Goal: Communication & Community: Answer question/provide support

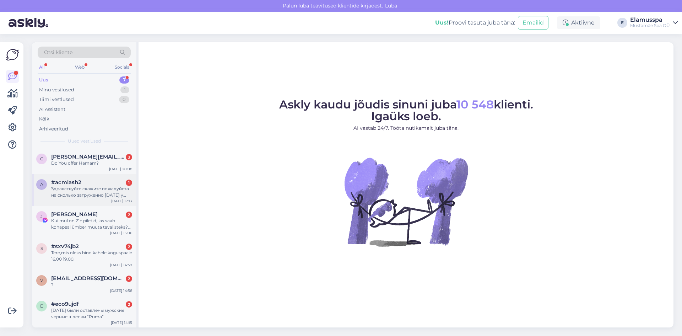
scroll to position [32, 0]
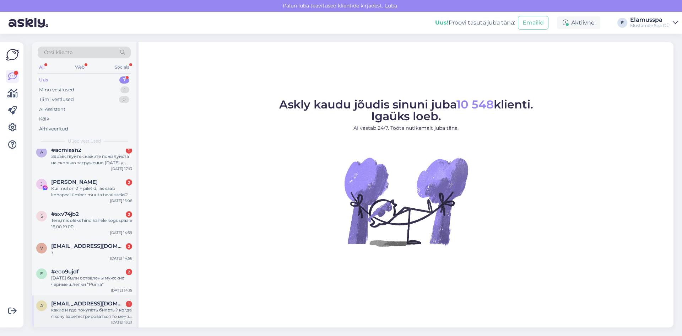
click at [86, 304] on span "[EMAIL_ADDRESS][DOMAIN_NAME]" at bounding box center [88, 303] width 74 height 6
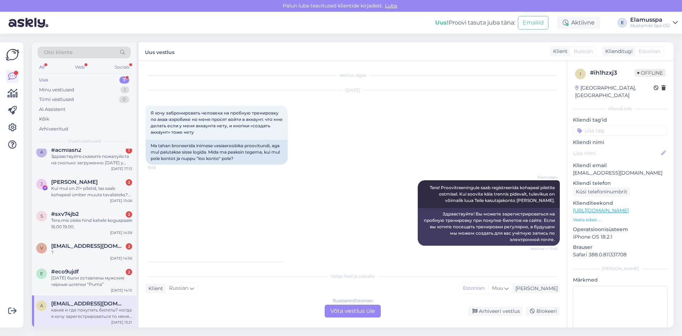
scroll to position [47, 0]
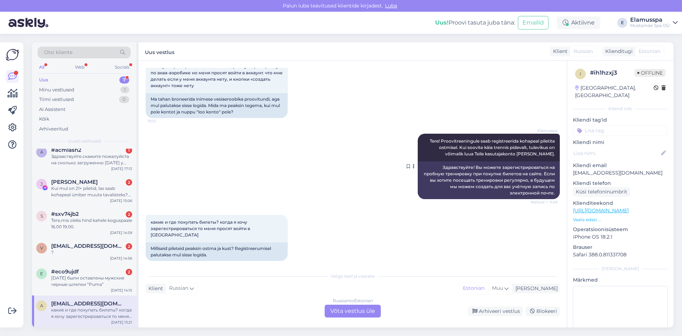
click at [486, 198] on div "Здравствуйте! Вы можете зарегистрироваться на пробную тренировку при покупке би…" at bounding box center [489, 180] width 142 height 38
click at [362, 312] on div "Russian to Estonian Võta vestlus üle" at bounding box center [353, 310] width 56 height 13
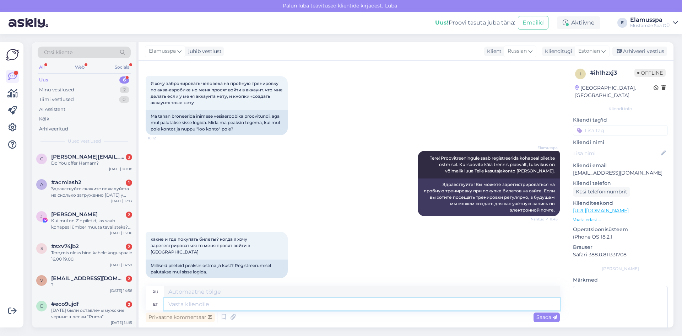
click at [228, 305] on textarea at bounding box center [362, 304] width 396 height 12
type textarea "Билеты т"
type textarea "Билеты"
type textarea "Билеты можно п"
type textarea "Билеты доступны"
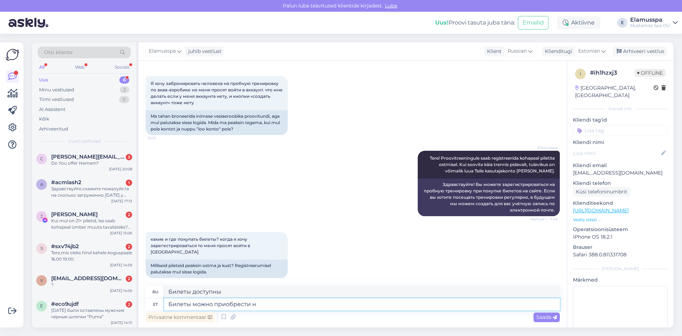
type textarea "Билеты можно приобрести на"
type textarea "Билеты можно приобрести"
type textarea "Билеты можно приобрести на ме"
type textarea "Билеты можно приобрести на"
type textarea "Билеты можно приобрести на месте."
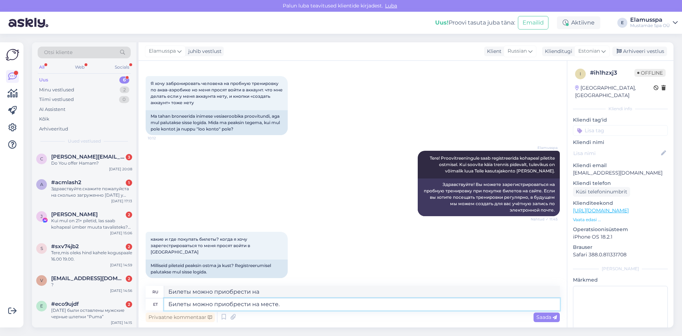
type textarea "Билеты можно приобрести на месте."
type textarea "Билеты можно приобрести на месте. При покупке б"
type textarea "Билеты можно приобрести на месте. При покупке"
type textarea "Билеты можно приобрести на месте. При покупке билетов"
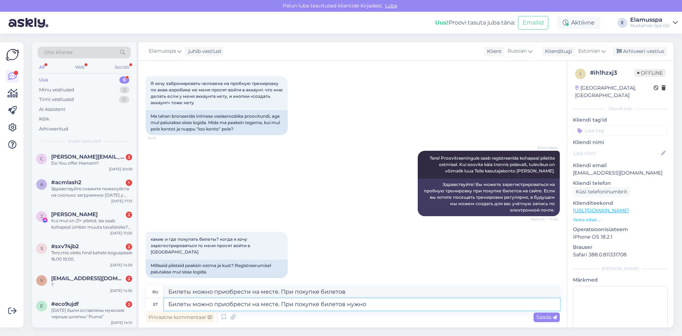
type textarea "Билеты можно приобрести на месте. При покупке билетов нужно"
type textarea "Билеты можно приобрести на месте. При покупке билетов вам необходимо:"
type textarea "Билеты можно приобрести на месте. При покупке билетов нужно заодно"
type textarea "Билеты можно приобрести на месте. При покупке билетов необходимо подождать."
type textarea "Билеты можно приобрести на месте. При покупке билетов нужно"
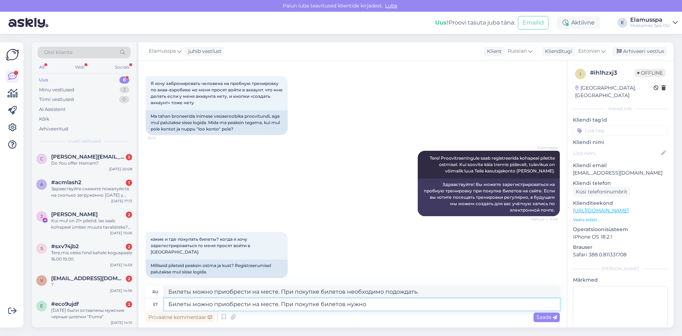
type textarea "Билеты можно приобрести на месте. При покупке билетов вам необходимо:"
type textarea "Билеты можно приобрести на месте. При покупке билетов нужно также"
type textarea "Билеты можно приобрести на месте. При покупке билетов необходимо также"
type textarea "Билеты можно приобрести на месте. При покупке билетов нужно также указать, ч"
type textarea "Билеты можно приобрести на месте. При покупке билетов также необходимо указать:"
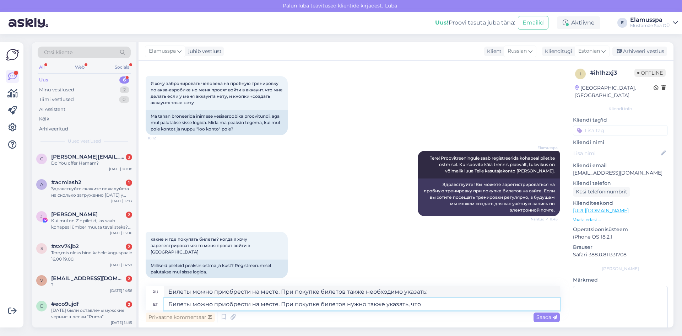
type textarea "Билеты можно приобрести на месте. При покупке билетов нужно также указать, что"
type textarea "Билеты можно приобрести на месте. При покупке билетов также необходимо указать,…"
type textarea "Билеты можно приобрести на месте. При покупке билетов нужно также указать, что …"
type textarea "Билеты можно приобрести на месте. При покупке билетов также необходимо указать,…"
type textarea "Билеты можно приобрести на месте. При покупке билетов нужно также указать, что …"
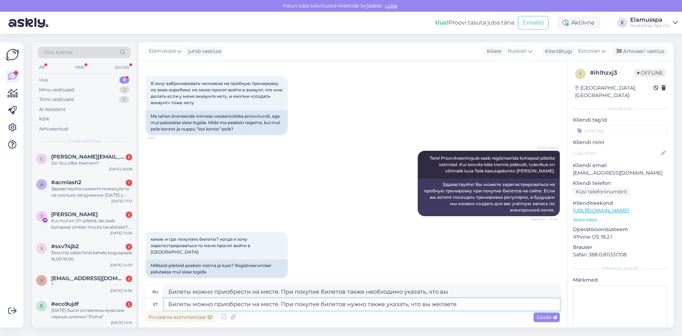
type textarea "Билеты можно приобрести на месте. При покупке билетов также необходимо указать,…"
type textarea "Билеты можно приобрести на месте. При покупке билетов нужно также указать, что …"
type textarea "Билеты можно приобрести на месте. При покупке билетов также необходимо указать,…"
type textarea "Билеты можно приобрести на месте. При покупке билетов нужно также указать, что …"
type textarea "Билеты можно приобрести на месте. При покупке билетов необходимо также указать,…"
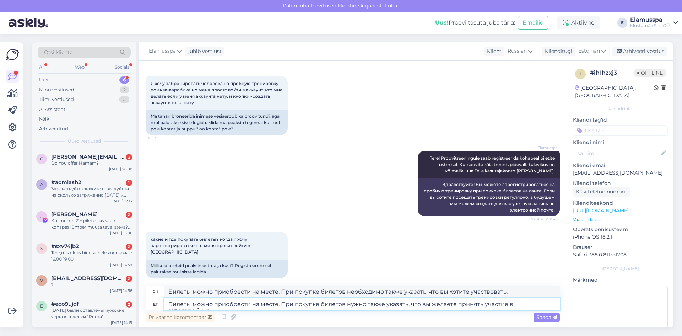
type textarea "Билеты можно приобрести на месте. При покупке билетов нужно также указать, что …"
type textarea "Билеты можно приобрести на месте. При покупке билетов необходимо также указать,…"
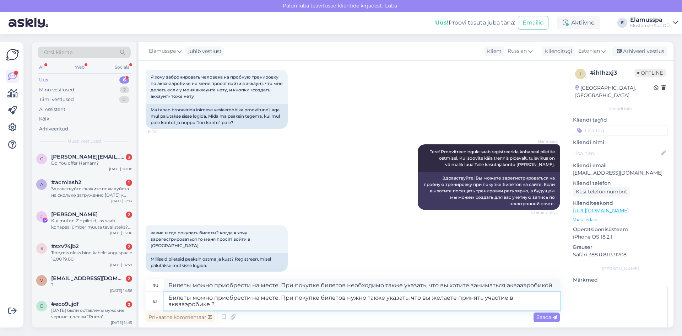
type textarea "Билеты можно приобрести на месте. При покупке билетов нужно также указать, что …"
type textarea "Билеты можно приобрести на месте. При покупке билетов необходимо также указать,…"
type textarea "Билеты можно приобрести на месте. При покупке билетов нужно также указать, что …"
type textarea "Билеты можно приобрести на месте. При покупке билетов необходимо также указать,…"
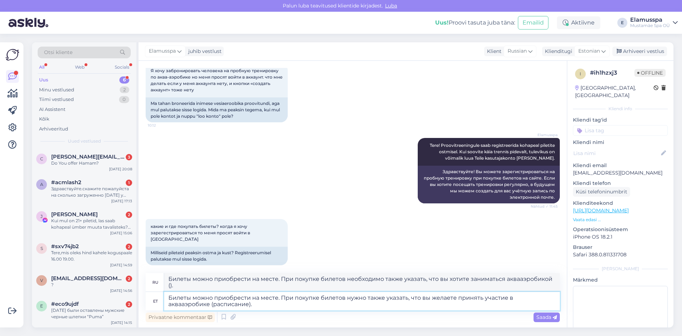
type textarea "Билеты можно приобрести на месте. При покупке билетов нужно также указать, что …"
type textarea "Билеты можно приобрести на месте. При покупке билетов необходимо указать, что в…"
type textarea "Билеты можно приобрести на месте. При покупке билетов нужно также указать, что …"
type textarea "Билеты можно приобрести на месте. При покупке билетов необходимо также указать,…"
type textarea "Билеты можно приобрести на месте. При покупке билетов нужно также указать, что …"
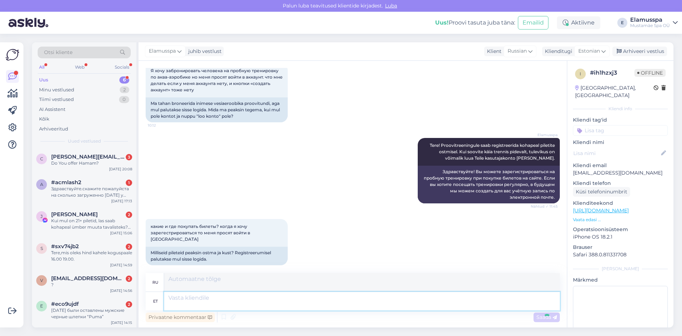
scroll to position [125, 0]
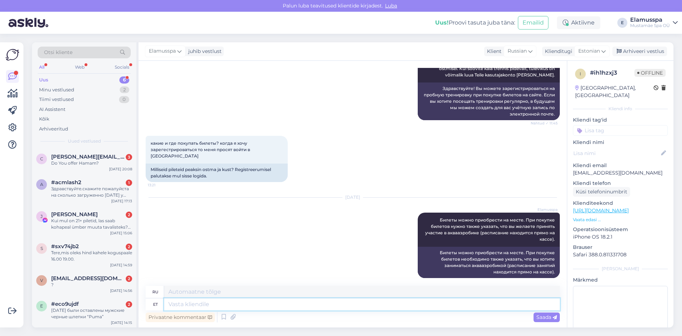
click at [383, 310] on textarea at bounding box center [362, 304] width 396 height 12
type textarea "В б"
type textarea "Б"
type textarea "В будущем"
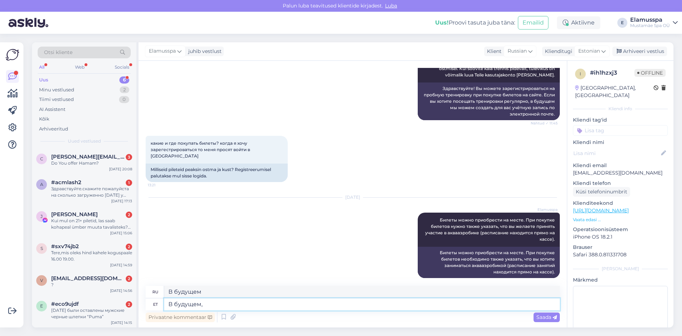
type textarea "В будущем, п"
type textarea "В будущем,"
type textarea "В будущем п"
type textarea "В будущем"
type textarea "В будущем при же"
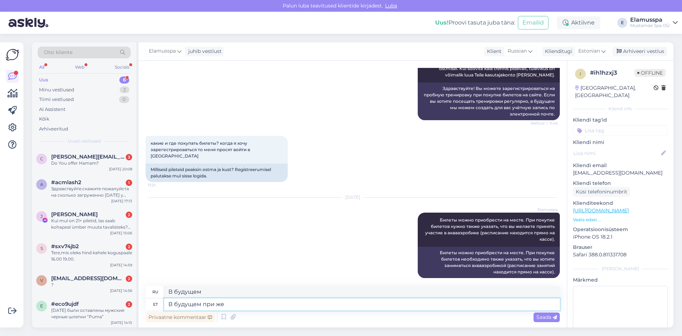
type textarea "В будущем, когда"
type textarea "В будущем при желании"
type textarea "В будущем по желанию"
type textarea "В будущем при желании можно за"
type textarea "В будущем, если вы захотите, вы сможете"
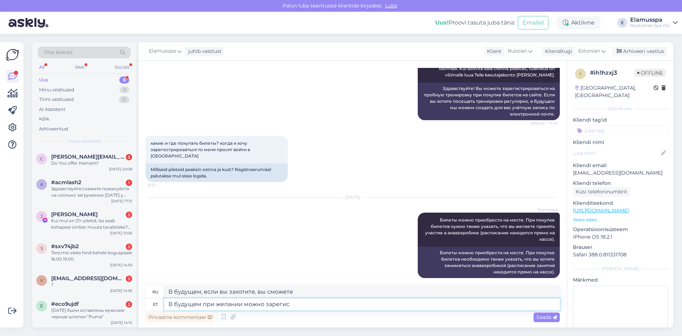
type textarea "В будущем при желании можно зарегист"
type textarea "В дальнейшем, если вы захотите, вы сможете зарегистрироваться"
type textarea "В будущем при желании можно зарегистрировать аккаунт"
type textarea "В будущем, если вы захотите, вы сможете зарегистрировать аккаунт"
type textarea "В будущем при желании можно зарегистрировать аккаунт п"
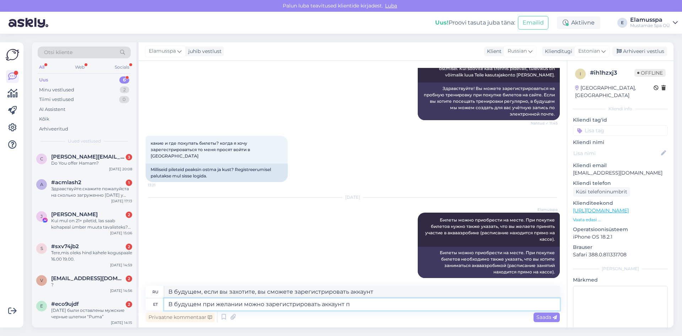
type textarea "В дальнейшем, если вы захотите, вы сможете зарегистрировать аккаунт п"
type textarea "В будущем при желании можно зарегистрировать аккаунт по"
type textarea "В будущем, если вы захотите, вы сможете зарегистрировать аккаунт"
type textarea "В будущем при желании можно зарегистрировать аккаунт по электронной"
type textarea "В будущем, если вы захотите, вы сможете зарегистрировать аккаунт в электронном …"
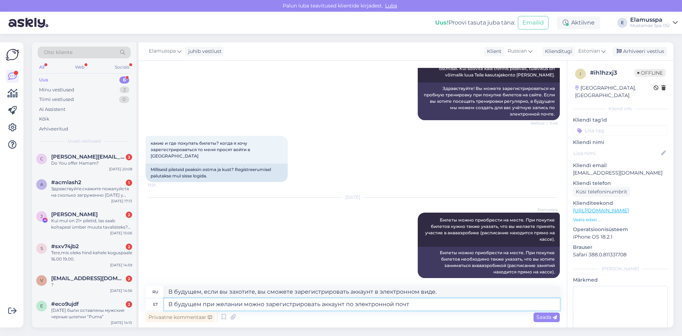
type textarea "В будущем при желании можно зарегистрировать аккаунт по электронной почте"
type textarea "В дальнейшем, если вы захотите, вы сможете зарегистрировать аккаунт по электрон…"
type textarea "В будущем при желании можно зарегистрировать аккаунт по электронной почте info@"
type textarea "В дальнейшем, при желании, вы сможете зарегистрировать аккаунт по электронной п…"
type textarea "В будущем при желании можно зарегистрировать аккаунт по электронной почте [EMAI…"
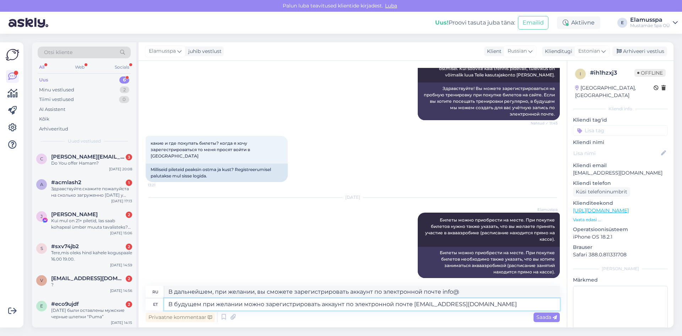
type textarea "В дальнейшем, при желании, вы сможете зарегистрировать аккаунт по электронной п…"
type textarea "В будущем при желании можно зарегистрировать аккаунт по электронной почте [EMAI…"
type textarea "В дальнейшем, при желании, вы сможете зарегистрировать аккаунт по электронной п…"
type textarea "В будущем при желании можно зарегистрировать аккаунт по электронной почте [EMAI…"
type textarea "В дальнейшем, если вы захотите, вы сможете зарегистрировать аккаунт по электрон…"
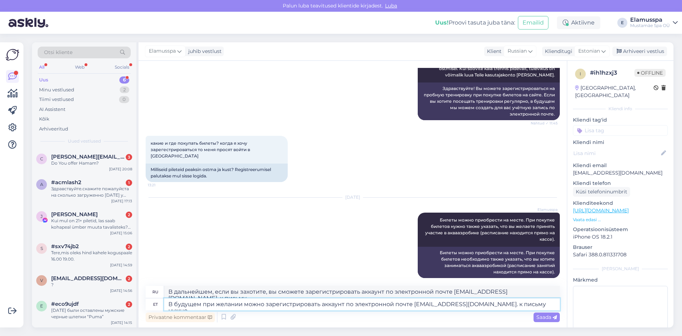
type textarea "В будущем при желании можно зарегистрировать аккаунт по электронной почте [EMAI…"
type textarea "В будущем, если вы захотите, вы сможете зарегистрировать аккаунт по электронной…"
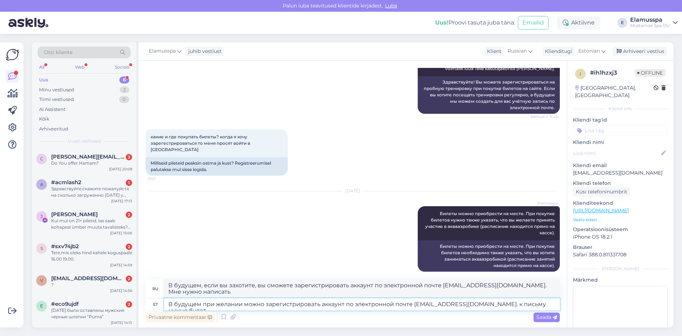
type textarea "В будущем при желании можно зарегистрировать аккаунт по электронной почте [EMAI…"
type textarea "В дальнейшем, при желании, вы сможете зарегистрировать аккаунт по электронной п…"
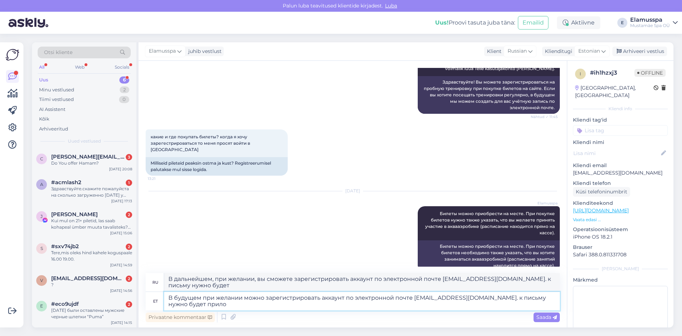
scroll to position [138, 0]
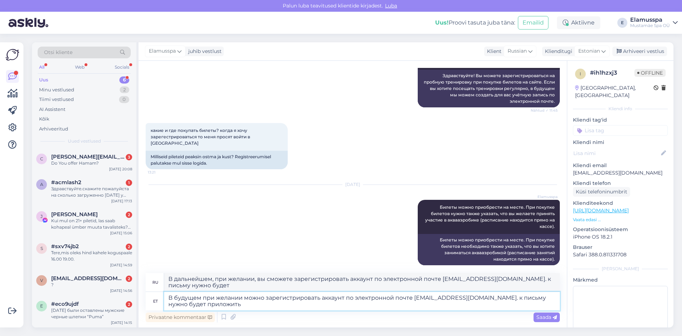
type textarea "В будущем при желании можно зарегистрировать аккаунт по электронной почте [EMAI…"
type textarea "В дальнейшем, при желании, вы сможете зарегистрировать аккаунт по электронной п…"
type textarea "В будущем при желании можно зарегистрировать аккаунт по электронной почте [EMAI…"
type textarea "В дальнейшем, если вы пожелаете, вы сможете зарегистрировать аккаунт по электро…"
type textarea "В будущем при желании можно зарегистрировать аккаунт по электронной почте [EMAI…"
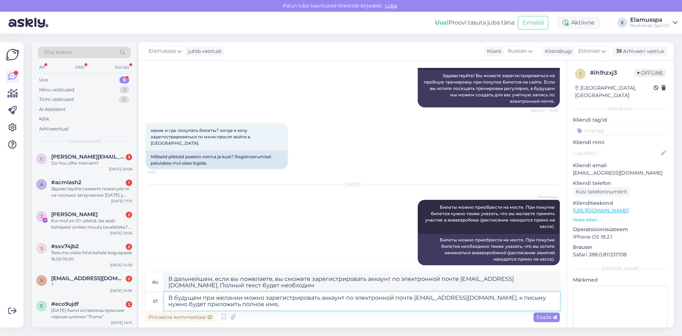
type textarea "В дальнейшем, если вы пожелаете, вы сможете зарегистрировать аккаунт по электро…"
type textarea "В будущем при желании можно зарегистрировать аккаунт по электронной почте [EMAI…"
type textarea "В дальнейшем, при желании, вы сможете зарегистрировать аккаунт по электронной п…"
type textarea "В будущем при желании можно зарегистрировать аккаунт по электронной почте [EMAI…"
type textarea "В дальнейшем, при желании, вы сможете зарегистрировать аккаунт по электронной п…"
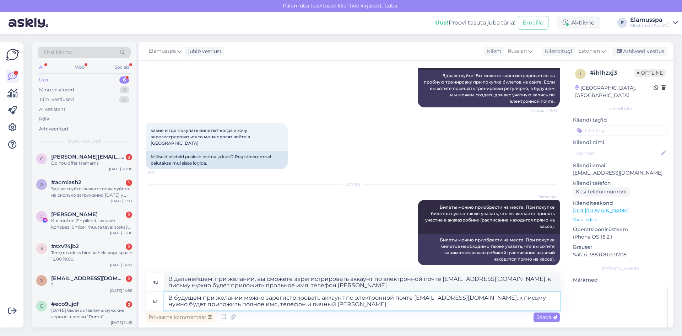
type textarea "В будущем при желании можно зарегистрировать аккаунт по электронной почте [EMAI…"
type textarea "В дальнейшем, при желании, вы сможете зарегистрировать аккаунт по электронной п…"
type textarea "В будущем при желании можно зарегистрировать аккаунт по электронной почте [EMAI…"
type textarea "В дальнейшем, при желании, вы сможете зарегистрировать аккаунт по электронной п…"
type textarea "В будущем при желании можно зарегистрировать аккаунт по электронной почте [EMAI…"
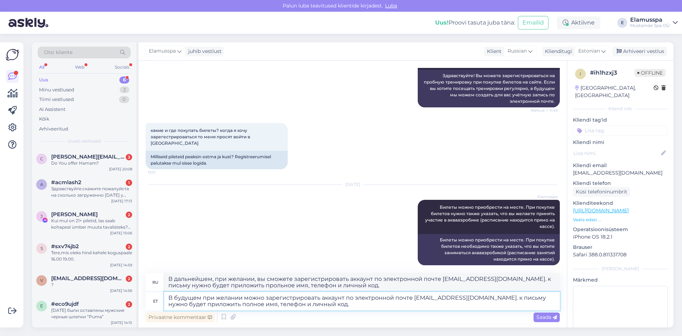
type textarea "В дальнейшем, при желании, вы сможете зарегистрировать аккаунт по электронной п…"
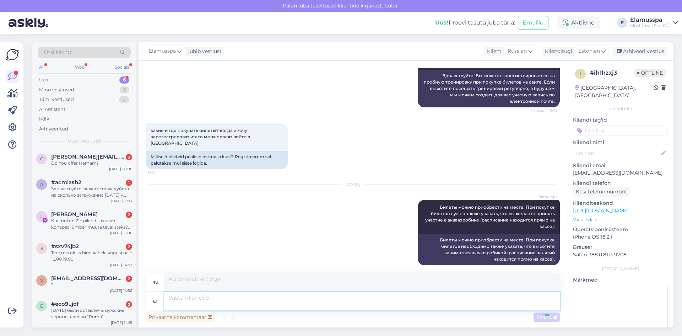
scroll to position [206, 0]
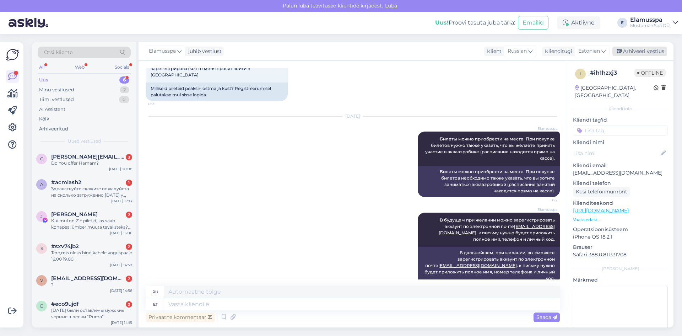
click at [644, 51] on div "Arhiveeri vestlus" at bounding box center [639, 52] width 55 height 10
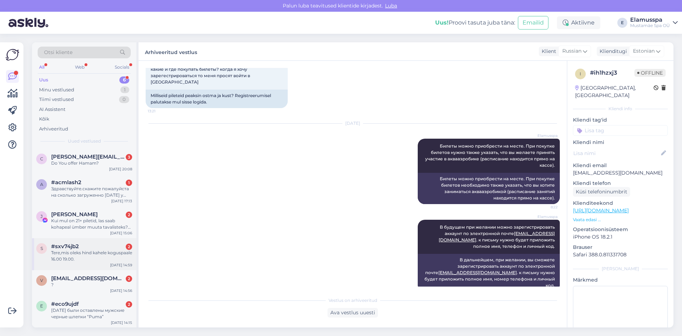
scroll to position [0, 0]
click at [85, 310] on div "[DATE] были оставлены мужские черные шлепки “Puma”" at bounding box center [91, 312] width 81 height 13
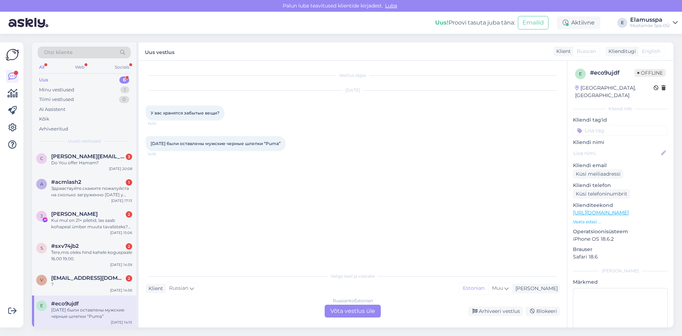
scroll to position [0, 0]
click at [349, 315] on div "Russian to Estonian Võta vestlus üle" at bounding box center [353, 310] width 56 height 13
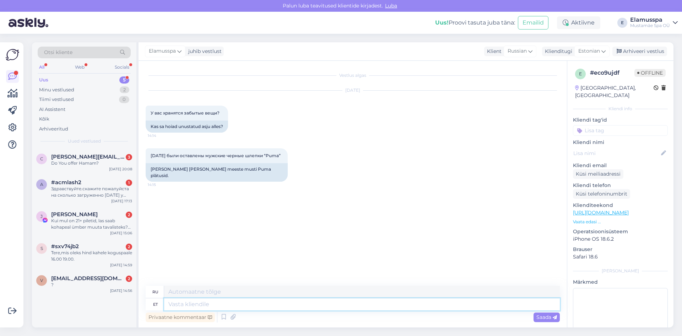
click at [197, 306] on textarea at bounding box center [362, 304] width 396 height 12
click at [93, 277] on span "[EMAIL_ADDRESS][DOMAIN_NAME]" at bounding box center [88, 278] width 74 height 6
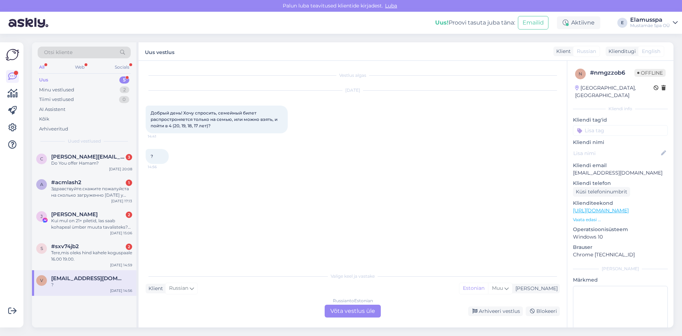
click at [359, 313] on div "Russian to Estonian Võta vestlus üle" at bounding box center [353, 310] width 56 height 13
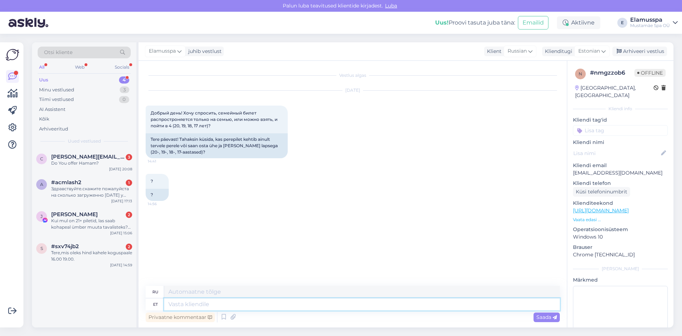
click at [239, 304] on textarea at bounding box center [362, 304] width 396 height 12
type textarea "добрый"
type textarea "добрый день!"
type textarea "Добрый день!"
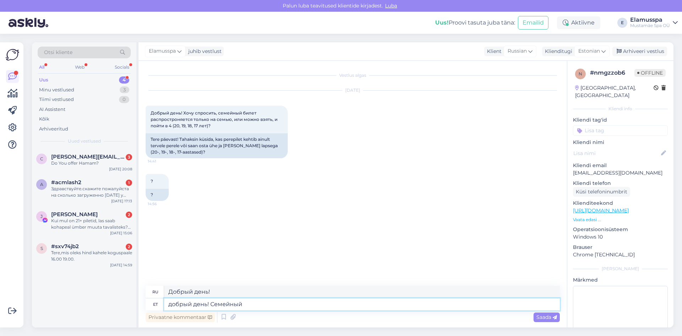
type textarea "добрый день! Семейный"
type textarea "good day! Семейный"
type textarea "добрый день! Семейный бил"
type textarea "добрый день! Семейный билль"
type textarea "добрый день! Семейный билет"
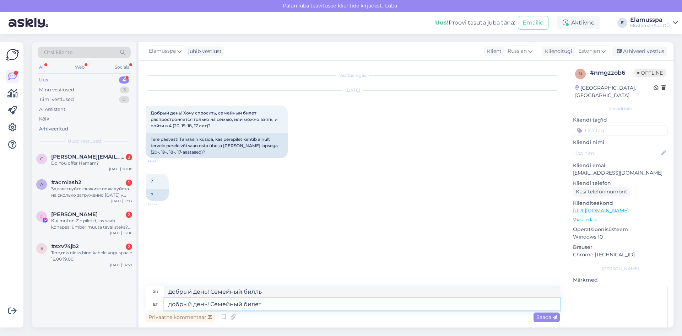
type textarea "Добрый день! Семейный билет"
type textarea "добрый день! С"
type textarea "good day! Семейный"
type textarea "добрый день!"
type textarea "Добрый день!"
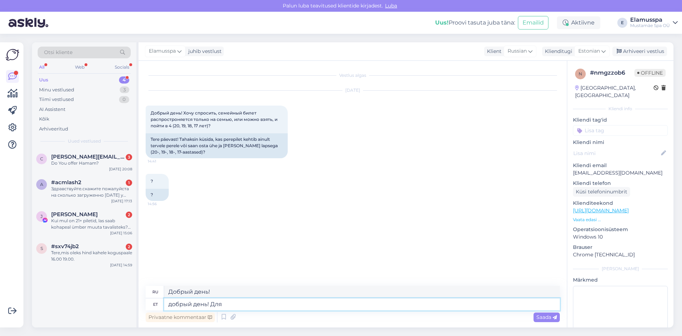
type textarea "добрый день! Для"
type textarea "Добрый день! Для"
type textarea "добрый день! Для покуп"
type textarea "good day! Для пок"
type textarea "добрый день! Для покупки"
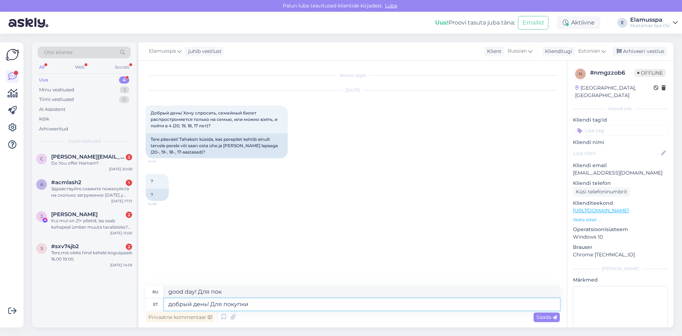
type textarea "Добрый день! Для покупки"
type textarea "добрый день! Для покупки семейого"
type textarea "Добрый день! Для семейных покупок"
type textarea "добрый день! Для покупки семейого"
type textarea "Добрый день! Для семейной покупки"
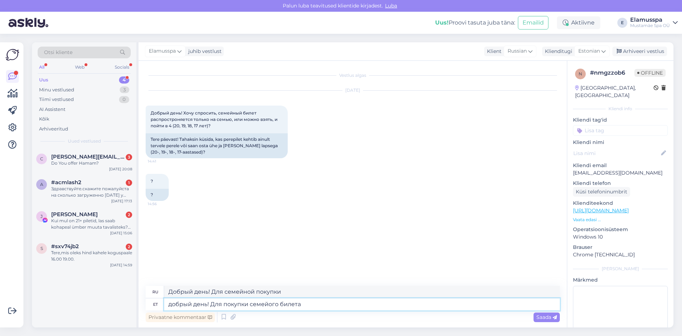
type textarea "добрый день! Для покупки семейого билета"
type textarea "Добрый день! Купить семейный билет"
type textarea "добрый день! Для покупки семейого билета не"
type textarea "добрый день! Для покупки семейного билета не"
type textarea "добрый день! Для покупки семейого билета не нужно бы"
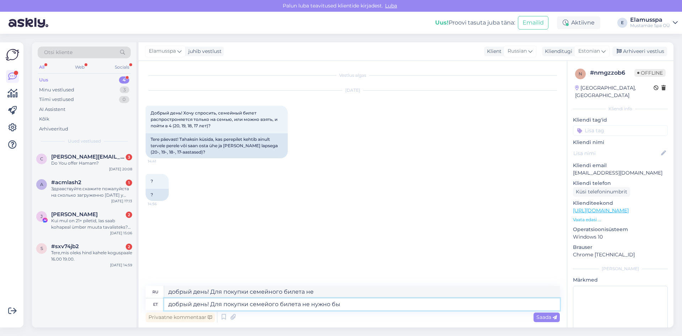
type textarea "Добрый день! Не нужно покупать семейный билет."
type textarea "добрый день! Для покупки семейого билета не нужно быть"
type textarea "Добрый день! Семейного билета покупать не обязательно."
type textarea "добрый день! Для покупки семейого билета не нужно быть родственниками."
type textarea "Добрый день! Вам не обязательно быть родственниками, чтобы купить семейный биле…"
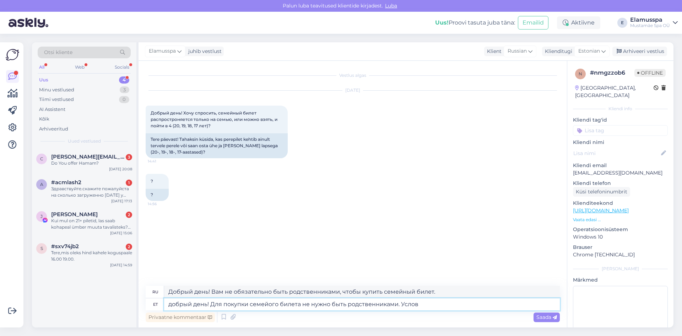
type textarea "добрый день! Для покупки семейого билета не нужно быть родственниками. Услови"
type textarea "Добрый день! Вам не обязательно быть родственниками, чтобы купить семейный биле…"
type textarea "добрый день! Для покупки семейого билета не нужно быть родственниками. Условие:"
type textarea "Добрый день! Для покупки семейного билета не обязательно быть родственником. Ус…"
type textarea "добрый день! Для покупки семейого билета не нужно быть родственниками. Условие:…"
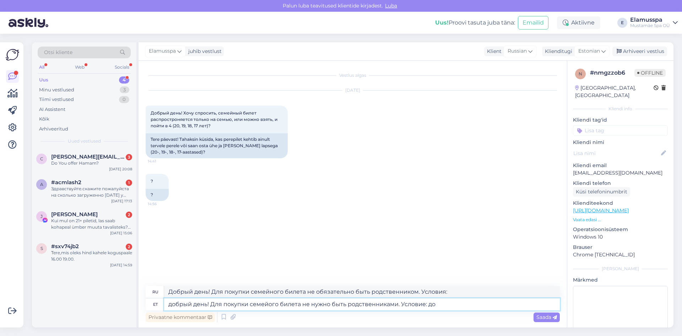
type textarea "Добрый день! Вам не обязательно быть родственниками, чтобы купить семейный биле…"
type textarea "добрый день! Для покупки семейого билета не нужно быть родственниками. Условие:…"
type textarea "Добрый день! Семейные билеты не обязательно должны быть родственниками. Условия…"
type textarea "добрый день! Для покупки семейого билета не нужно быть родственниками. Условие:…"
type textarea "Добрый день! Семейные билеты не обязательно должны быть родственниками. Условия…"
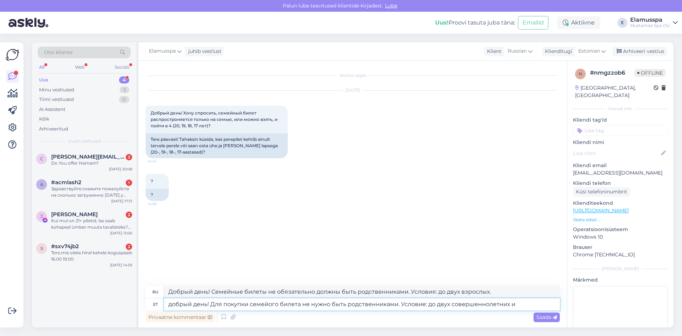
type textarea "добрый день! Для покупки семейого билета не нужно быть родственниками. Условие:…"
type textarea "Добрый день! Семейные билеты не обязательно должны быть родственниками. Условия…"
type textarea "добрый день! Для покупки семейого билета не нужно быть родственниками. Условие:…"
type textarea "Добрый день! Семейные билеты не обязательно должны быть родственниками. Условия…"
type textarea "добрый день! Для покупки семейого билета не нужно быть родственниками. Условие:…"
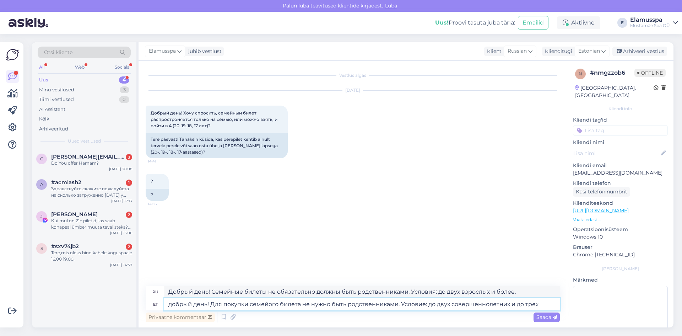
type textarea "Добрый день! Семейные билеты не обязательно должны быть родственниками. Условия…"
type textarea "добрый день! Для покупки семейого билета не нужно быть родственниками. Условие:…"
type textarea "добрый день! Чтобы купить семейный билет, не обязательно быть родственниками. У…"
type textarea "добрый день! Для покупки семейого билета не нужно быть родственниками. Условие:…"
type textarea "Добрый день! Семейные билеты не обязательно должны быть родственниками. Условия…"
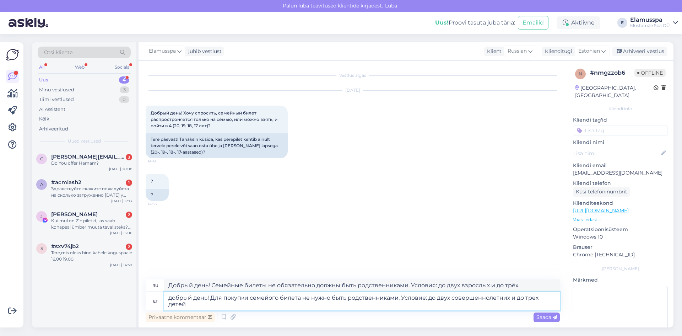
type textarea "добрый день! Для покупки семейого билета не нужно быть родственниками. Условие:…"
type textarea "Добрый день! Семейные билеты не обязательно должны быть родственниками. Условия…"
type textarea "добрый день! Для покупки семейого билета не нужно быть родственниками. Условие:…"
type textarea "Добрый день! Семейные билеты не обязательно должны быть родственниками. Условия…"
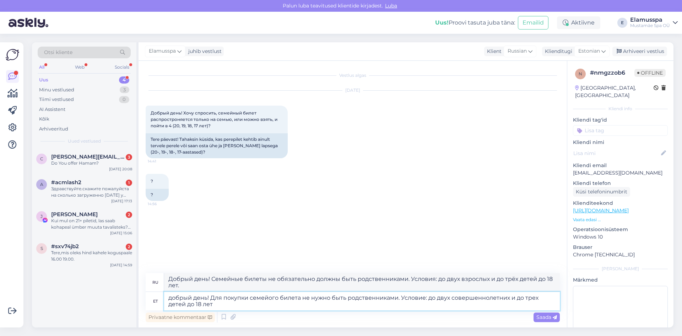
type textarea "добрый день! Для покупки семейого билета не нужно быть родственниками. Условие:…"
type textarea "Добрый день! Для покупки семейного билета не требуется быть родственником. Усло…"
type textarea "добрый день! Для покупки семейого билета не нужно быть родственниками. Условие:…"
type textarea "Добрый день! Для покупки семейного билета не требуется быть родственником. Усло…"
type textarea "добрый день! Для покупки семейого билета не нужно быть родственниками. Условие:…"
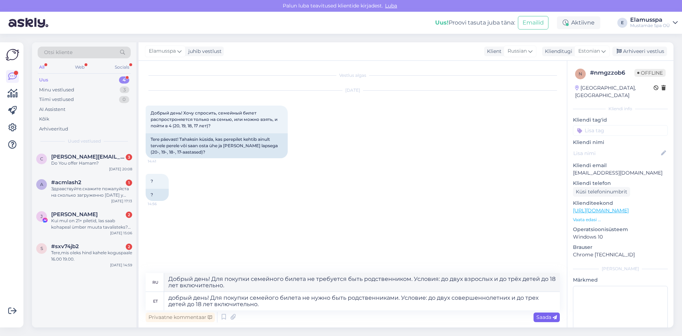
click at [547, 321] on div "Saada" at bounding box center [546, 317] width 26 height 10
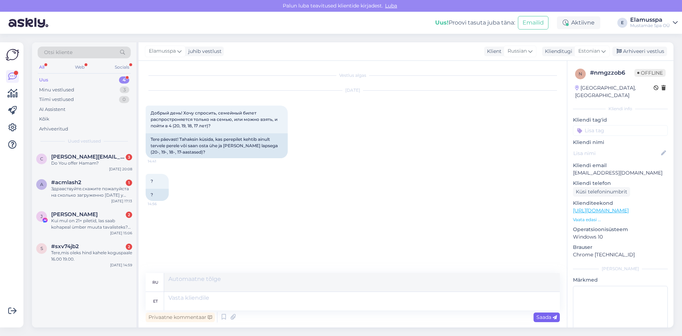
scroll to position [19, 0]
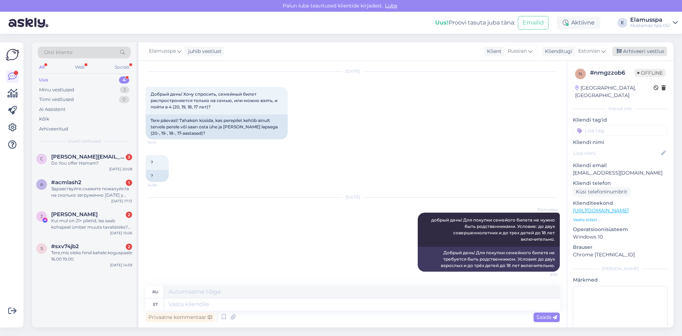
click at [629, 53] on div "Arhiveeri vestlus" at bounding box center [639, 52] width 55 height 10
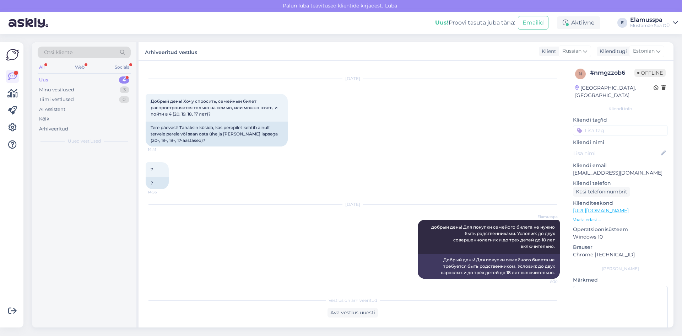
scroll to position [12, 0]
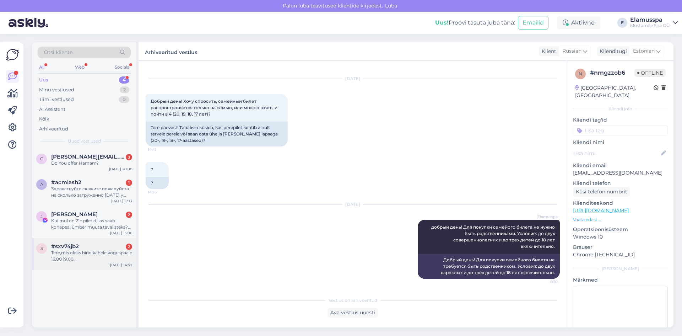
click at [114, 244] on div "#sxv74jb2 2" at bounding box center [91, 246] width 81 height 6
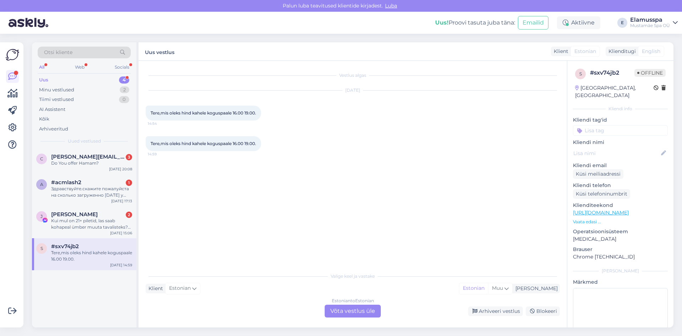
click at [344, 311] on div "Estonian to Estonian Võta vestlus üle" at bounding box center [353, 310] width 56 height 13
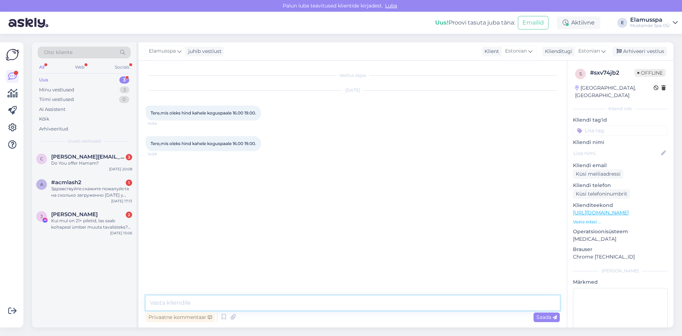
click at [239, 299] on textarea at bounding box center [353, 302] width 414 height 15
type textarea "[PERSON_NAME]"
type textarea "t"
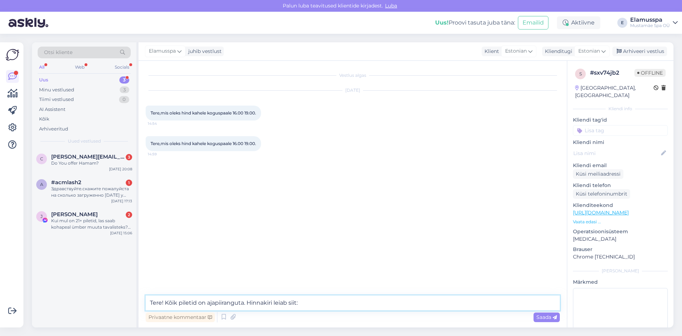
paste textarea "[URL][DOMAIN_NAME]"
type textarea "Tere! Kõik piletid on ajapiiranguta. Hinnakiri leiab siit: [URL][DOMAIN_NAME]"
click at [560, 322] on div "Vestlus algas [DATE] Tere,mis oleks hind kahele koguspaale 16.00 19.00. 14:54 T…" at bounding box center [352, 194] width 428 height 266
click at [551, 318] on span "Saada" at bounding box center [546, 317] width 21 height 6
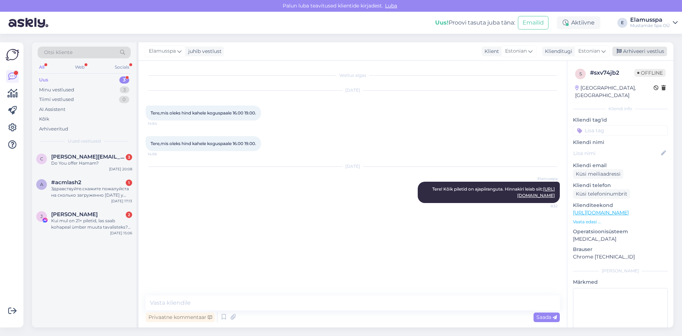
click at [651, 49] on div "Arhiveeri vestlus" at bounding box center [639, 52] width 55 height 10
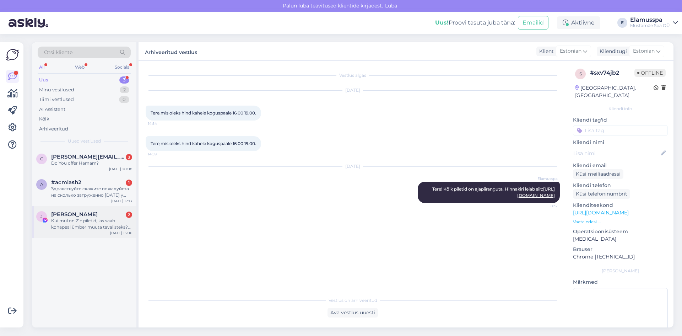
click at [72, 227] on div "Kui mul on 21+ piletid, las saab kohapeal ümber muuta tavalisteks? Mul lapsed j…" at bounding box center [91, 223] width 81 height 13
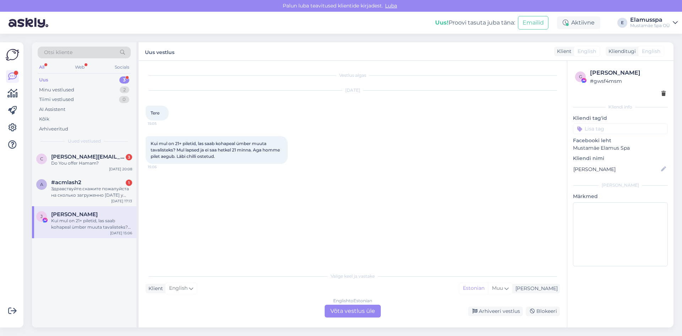
click at [353, 315] on div "English to Estonian Võta vestlus üle" at bounding box center [353, 310] width 56 height 13
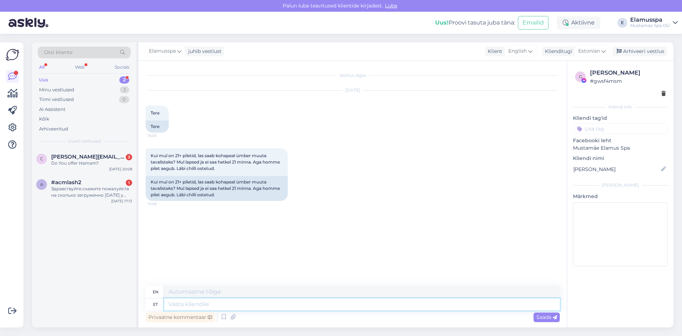
click at [341, 305] on textarea at bounding box center [362, 304] width 396 height 12
type textarea "Tere!"
type textarea "Hello!"
type textarea "Tere! usume,"
type textarea "Hello! we believe,"
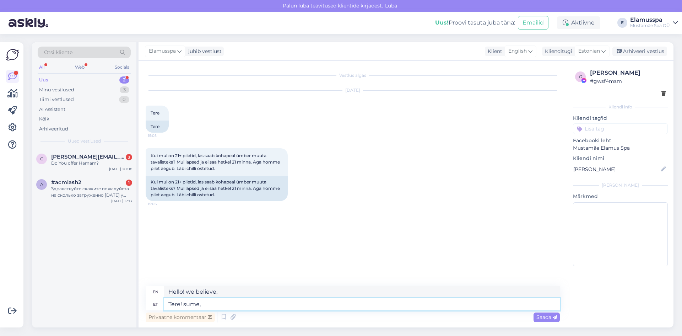
type textarea "Tere! [GEOGRAPHIC_DATA],"
type textarea "Hello! We believe,"
type textarea "Tere! [GEOGRAPHIC_DATA], et"
type textarea "Hello! We believe that"
type textarea "Tere! [GEOGRAPHIC_DATA], et on"
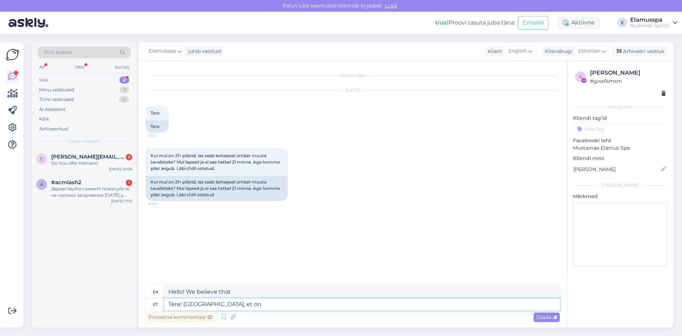
type textarea "Hello! We believe that it is"
type textarea "Tere! Usume, et on võimalik"
type textarea "Hello! We believe it is possible"
type textarea "Tere! Usume, et on võimalik vahetada"
type textarea "Hello! We believe it is possible to exchange"
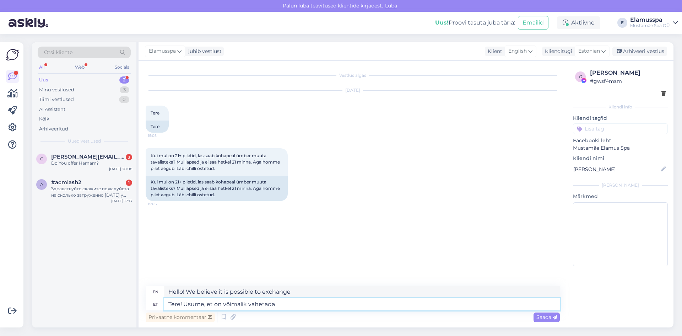
click at [327, 304] on textarea "Tere! Usume, et on võimalik vahetada" at bounding box center [362, 304] width 396 height 12
type textarea "Tere! Usume, et on võim"
type textarea "Hello! We believe it is possible"
type textarea "Tere! [GEOGRAPHIC_DATA]"
type textarea "Hello! We believe that it is"
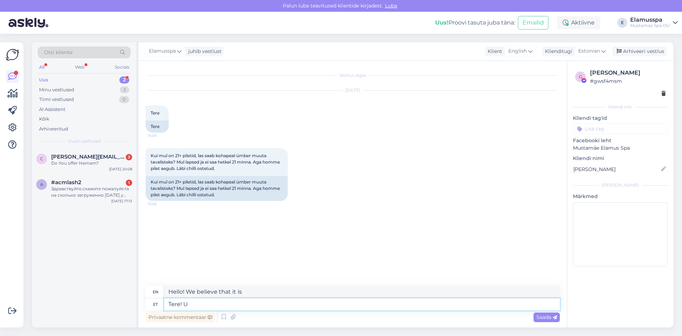
type textarea "Tere!"
type textarea "Hello!"
type textarea "Tere! Spa21+"
type textarea "Hello! Spa21+"
type textarea "Tere! Spa21+ pileteid"
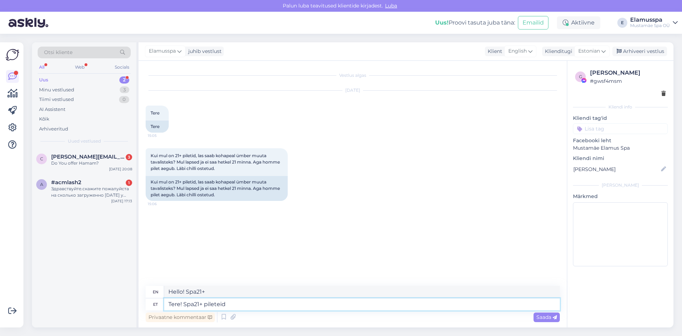
type textarea "Hello! Spa21+ tickets"
type textarea "Tere! Spa21+ pileteid on"
type textarea "Hello! Spa21+ tickets are available."
type textarea "Tere! Spa21+ pileteid on võimalik"
click at [546, 316] on span "Saada" at bounding box center [546, 317] width 21 height 6
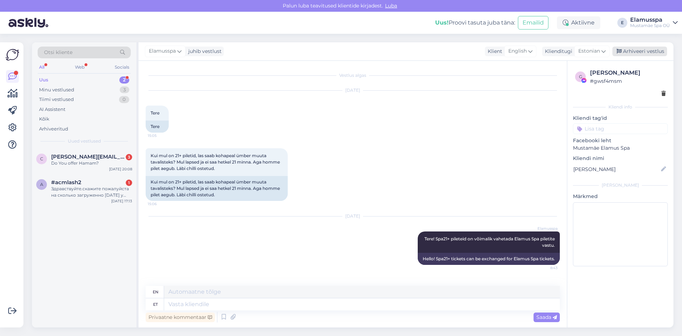
click at [635, 55] on div "Arhiveeri vestlus" at bounding box center [639, 52] width 55 height 10
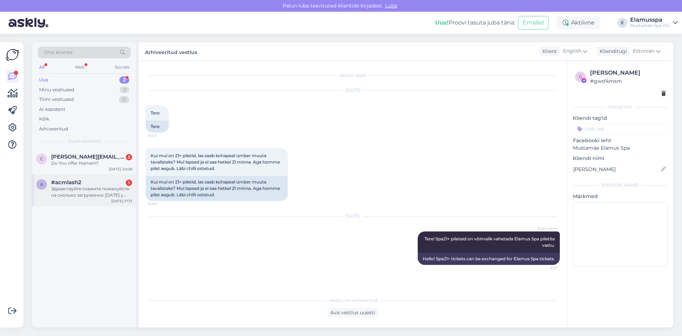
click at [118, 182] on div "#acmlash2 1" at bounding box center [91, 182] width 81 height 6
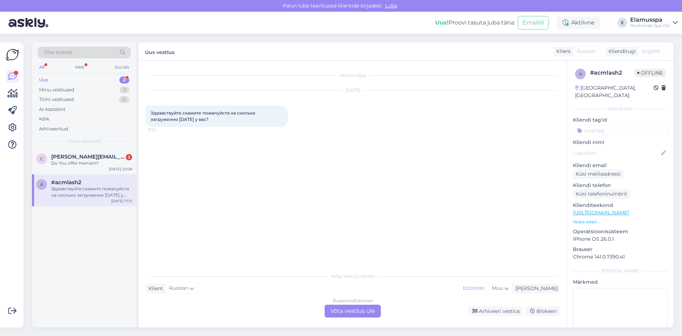
click at [361, 306] on div "Russian to Estonian Võta vestlus üle" at bounding box center [353, 310] width 56 height 13
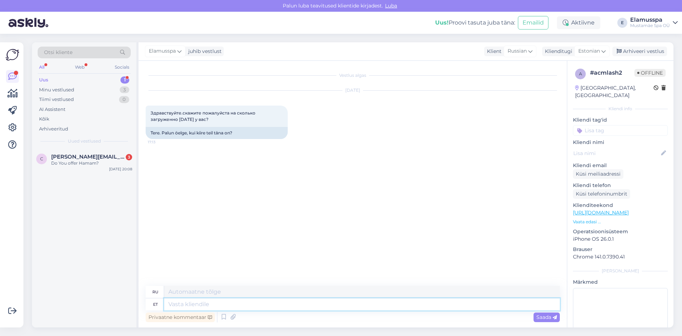
click at [361, 306] on textarea at bounding box center [362, 304] width 396 height 12
click at [214, 303] on textarea "Tere! [PERSON_NAME] palju rahvast." at bounding box center [362, 304] width 396 height 12
click at [537, 314] on span "Saada" at bounding box center [546, 317] width 21 height 6
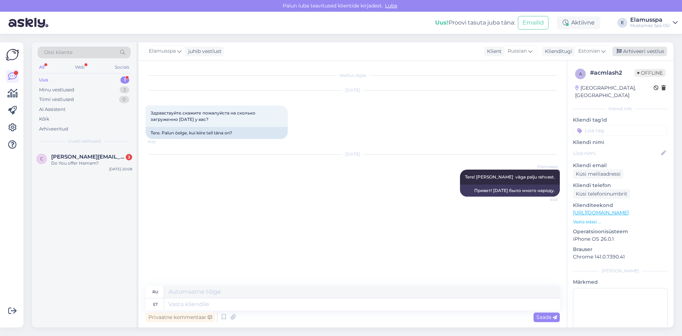
click at [638, 49] on div "Arhiveeri vestlus" at bounding box center [639, 52] width 55 height 10
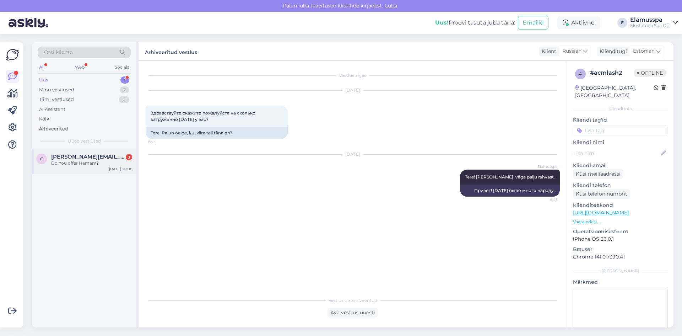
click at [105, 156] on span "[PERSON_NAME][EMAIL_ADDRESS][DOMAIN_NAME]" at bounding box center [88, 156] width 74 height 6
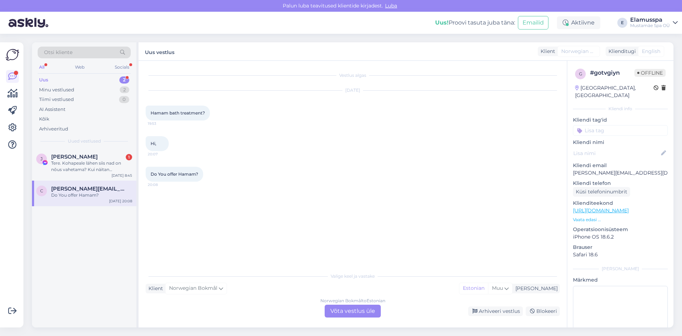
click at [351, 307] on div "Norwegian Bokmål to Estonian Võta vestlus üle" at bounding box center [353, 310] width 56 height 13
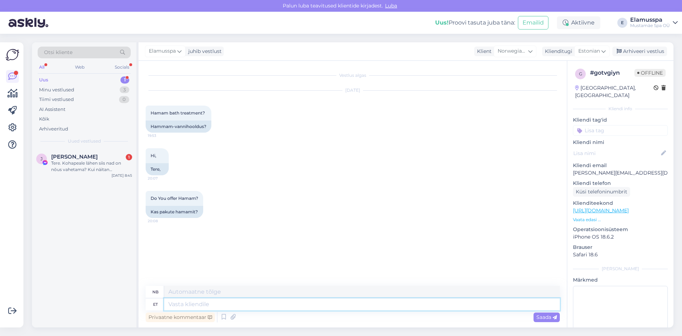
click at [200, 306] on textarea at bounding box center [362, 304] width 396 height 12
click at [265, 303] on textarea "Good morning! Unfortunately," at bounding box center [362, 304] width 396 height 12
click at [265, 302] on textarea "Good morning! Unfortunately," at bounding box center [362, 304] width 396 height 12
click at [265, 295] on textarea "God morgen! Dessverre," at bounding box center [362, 291] width 396 height 12
click at [262, 300] on textarea "Good morning! Unfortunately," at bounding box center [362, 304] width 396 height 12
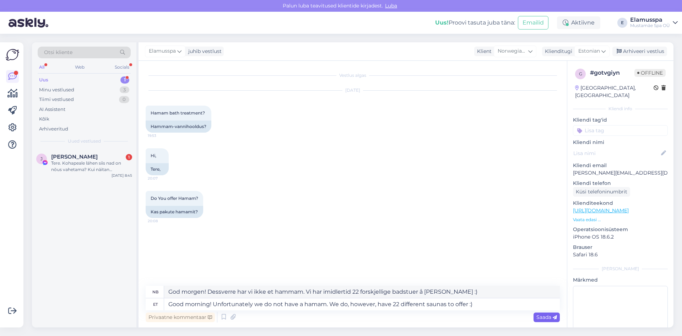
click at [538, 313] on div "Saada" at bounding box center [546, 317] width 26 height 10
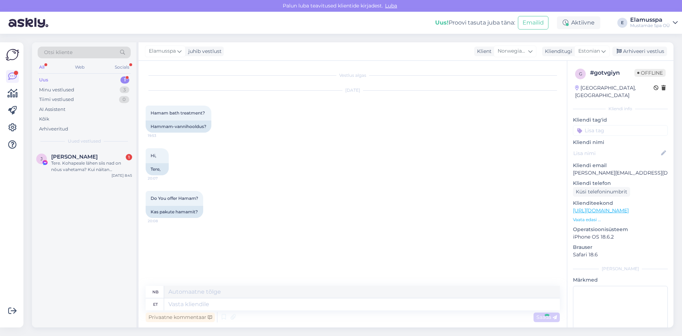
scroll to position [17, 0]
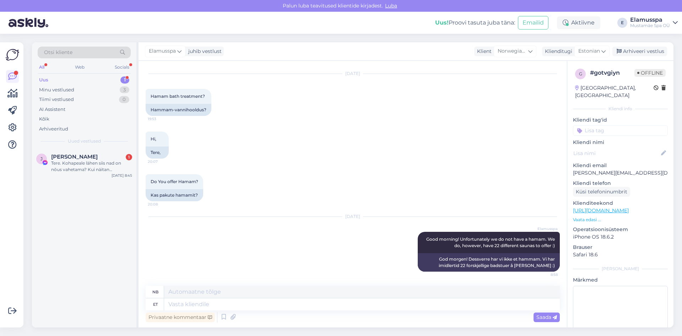
click at [651, 56] on div "Elamusspa juhib vestlust Klient Norwegian Bokmål Klienditugi Estonian Arhiveeri…" at bounding box center [405, 51] width 535 height 18
click at [653, 50] on div "Arhiveeri vestlus" at bounding box center [639, 52] width 55 height 10
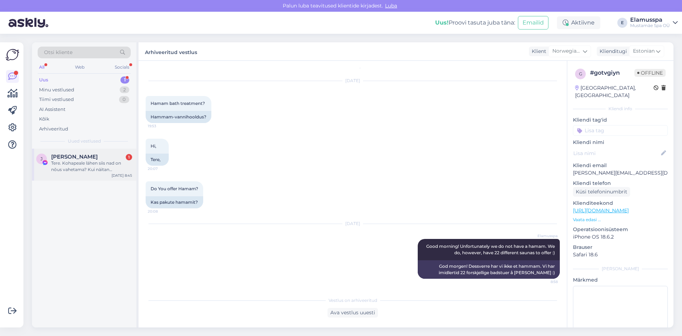
click at [100, 165] on div "Tere. Kohapeale lähen siis nad on nõus vahetama? Kui näitan [PERSON_NAME] 21+ p…" at bounding box center [91, 166] width 81 height 13
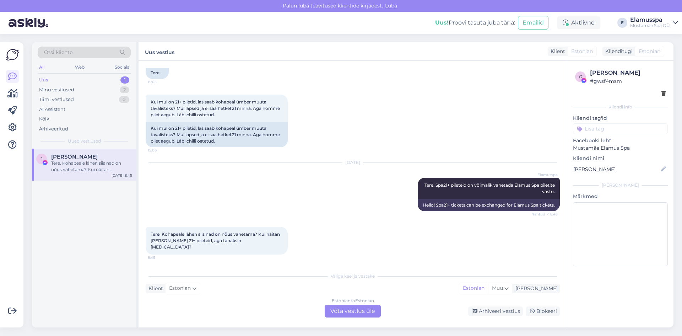
click at [347, 311] on div "Estonian to Estonian Võta vestlus üle" at bounding box center [353, 310] width 56 height 13
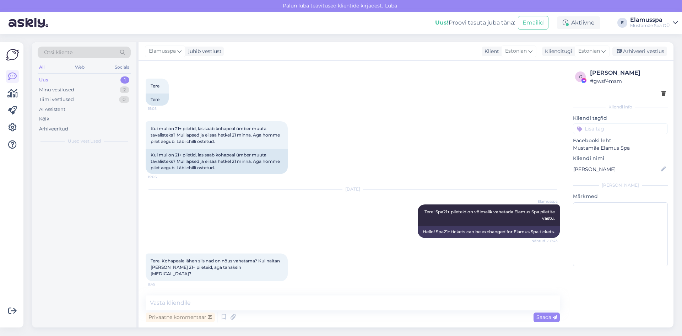
scroll to position [27, 0]
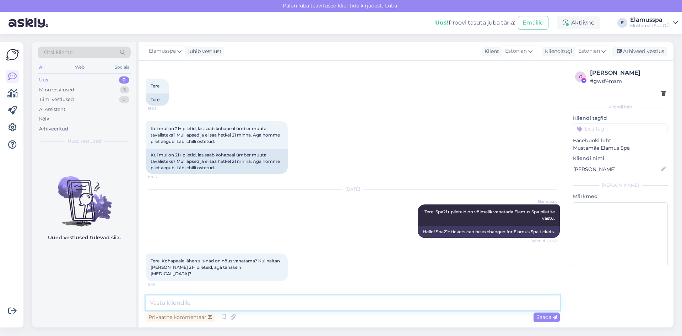
click at [273, 307] on textarea at bounding box center [353, 302] width 414 height 15
click at [542, 312] on div "Saada" at bounding box center [546, 317] width 26 height 10
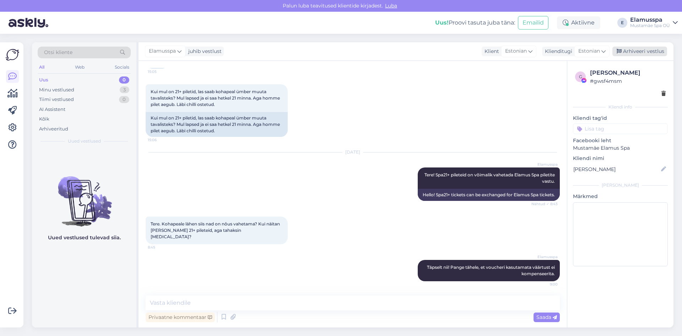
click at [642, 48] on div "Arhiveeri vestlus" at bounding box center [639, 52] width 55 height 10
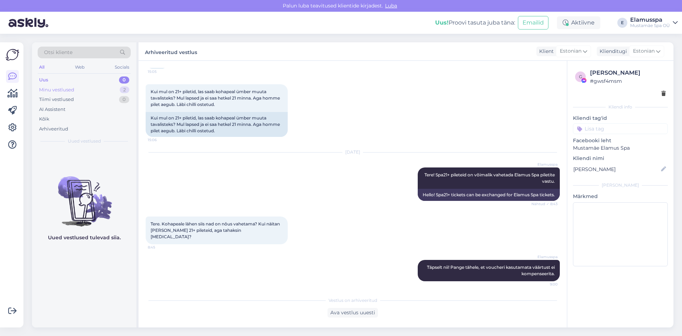
click at [98, 91] on div "Minu vestlused 2" at bounding box center [84, 90] width 93 height 10
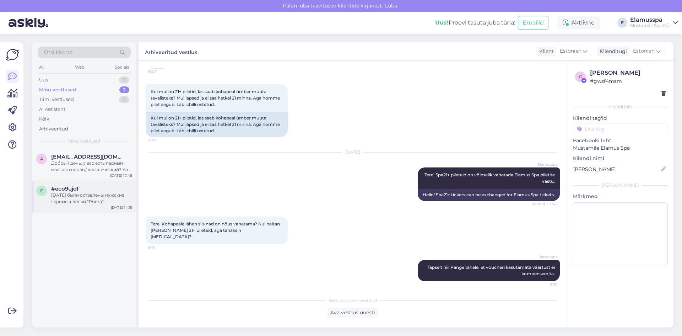
click at [49, 191] on div "e #eco9ujdf [DATE] были оставлены мужские черные шлепки “Puma”" at bounding box center [84, 194] width 96 height 19
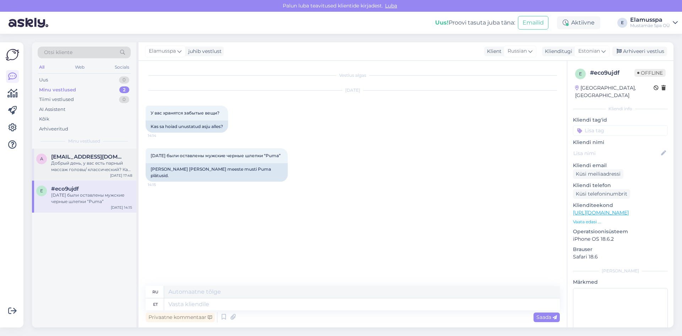
click at [85, 171] on div "Добрый день, у вас есть парный массаж головы/ классический? Как забронировать?" at bounding box center [91, 166] width 81 height 13
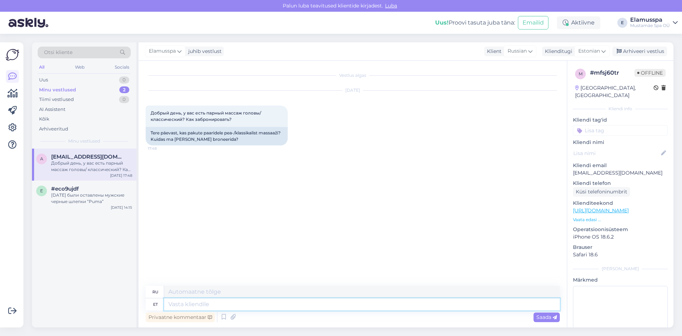
click at [201, 299] on textarea at bounding box center [362, 304] width 396 height 12
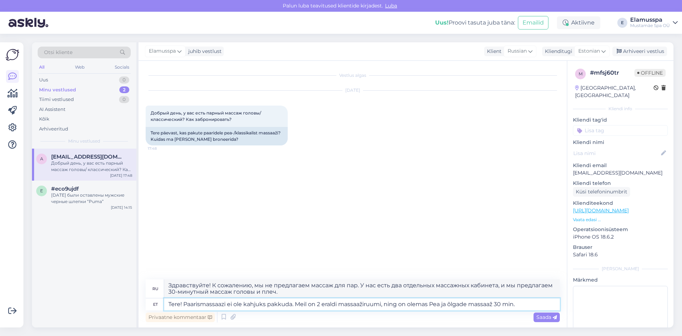
click at [532, 300] on textarea "Tere! Paarismassaazi ei ole kahjuks pakkuda. Meil on 2 eraldi massaažiruumi, ni…" at bounding box center [362, 304] width 396 height 12
click at [536, 316] on span "Saada" at bounding box center [546, 317] width 21 height 6
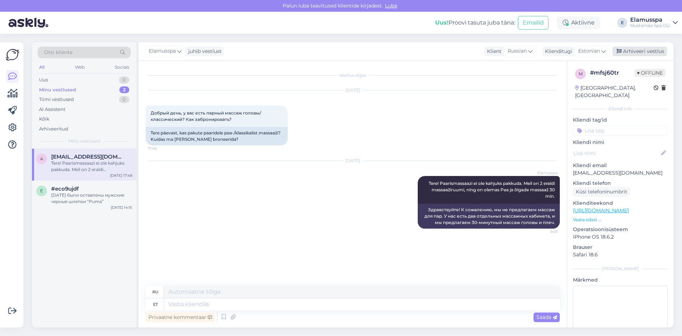
click at [624, 51] on div "Arhiveeri vestlus" at bounding box center [639, 52] width 55 height 10
